Goal: Find specific page/section: Find specific page/section

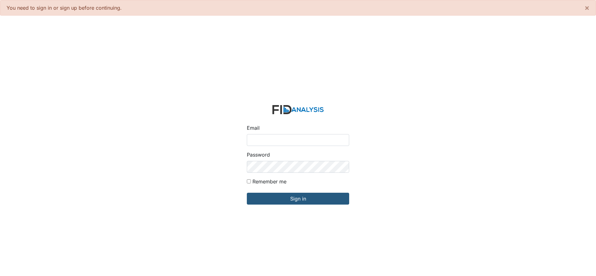
click at [270, 142] on input "Email" at bounding box center [298, 140] width 102 height 12
type input "[EMAIL_ADDRESS][DOMAIN_NAME]"
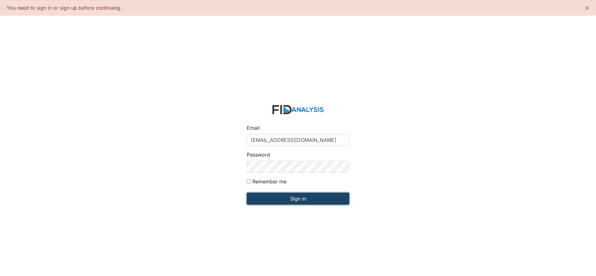
click at [302, 200] on input "Sign in" at bounding box center [298, 199] width 102 height 12
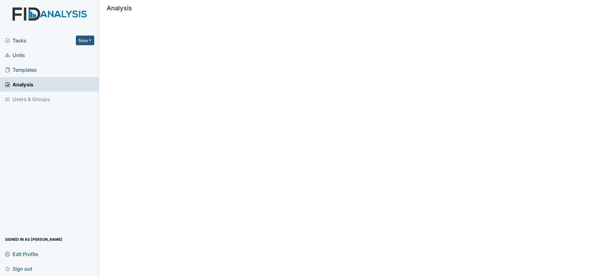
click at [17, 40] on span "Tasks" at bounding box center [40, 40] width 71 height 7
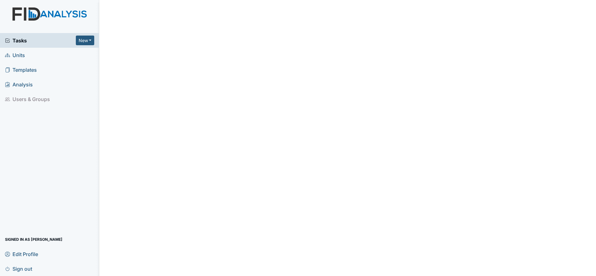
click at [17, 40] on span "Tasks" at bounding box center [40, 40] width 71 height 7
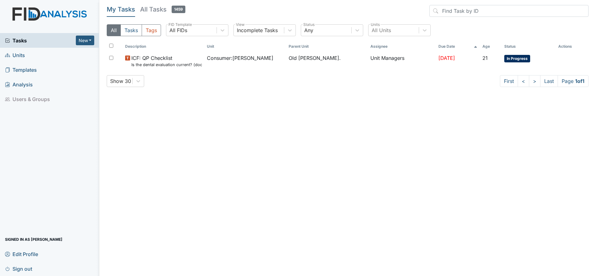
click at [19, 55] on span "Units" at bounding box center [15, 55] width 20 height 10
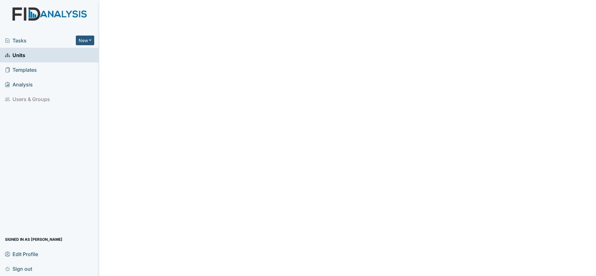
click at [22, 57] on span "Units" at bounding box center [15, 55] width 20 height 10
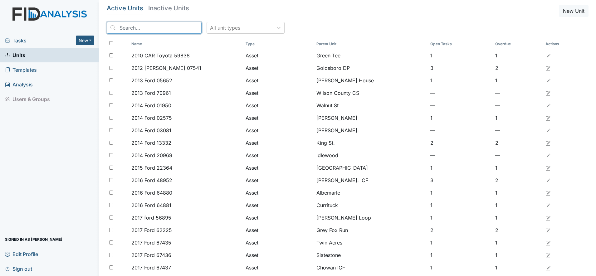
click at [132, 27] on input "search" at bounding box center [154, 28] width 95 height 12
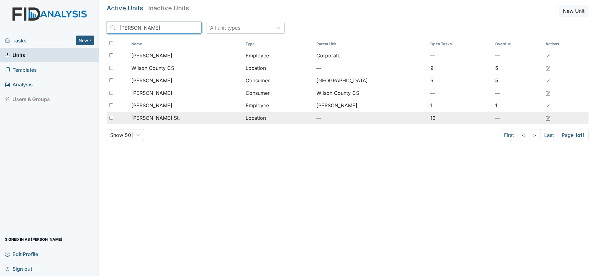
type input "Wilson"
click at [154, 117] on span "[PERSON_NAME] St." at bounding box center [155, 117] width 49 height 7
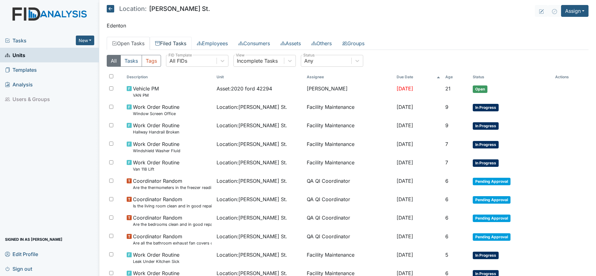
click at [177, 42] on link "Filed Tasks" at bounding box center [171, 43] width 42 height 13
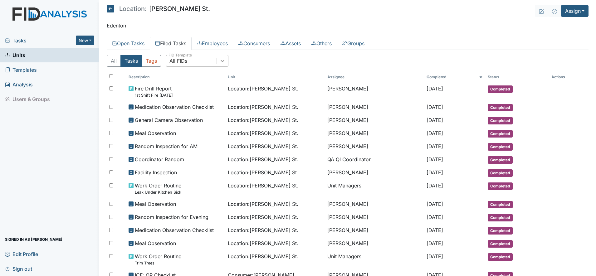
click at [222, 61] on icon at bounding box center [223, 61] width 4 height 2
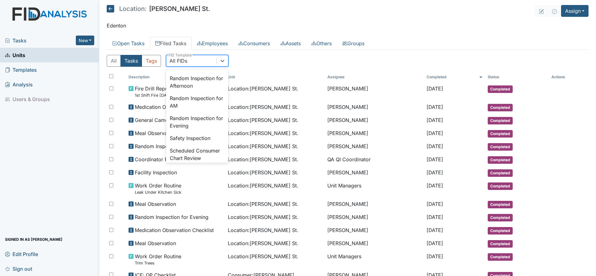
scroll to position [585, 0]
click at [198, 125] on div "Safety Inspection" at bounding box center [197, 119] width 62 height 12
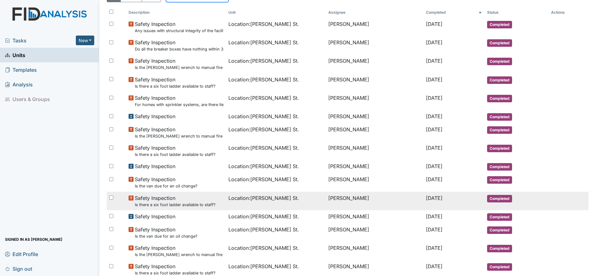
scroll to position [78, 0]
